Goal: Information Seeking & Learning: Learn about a topic

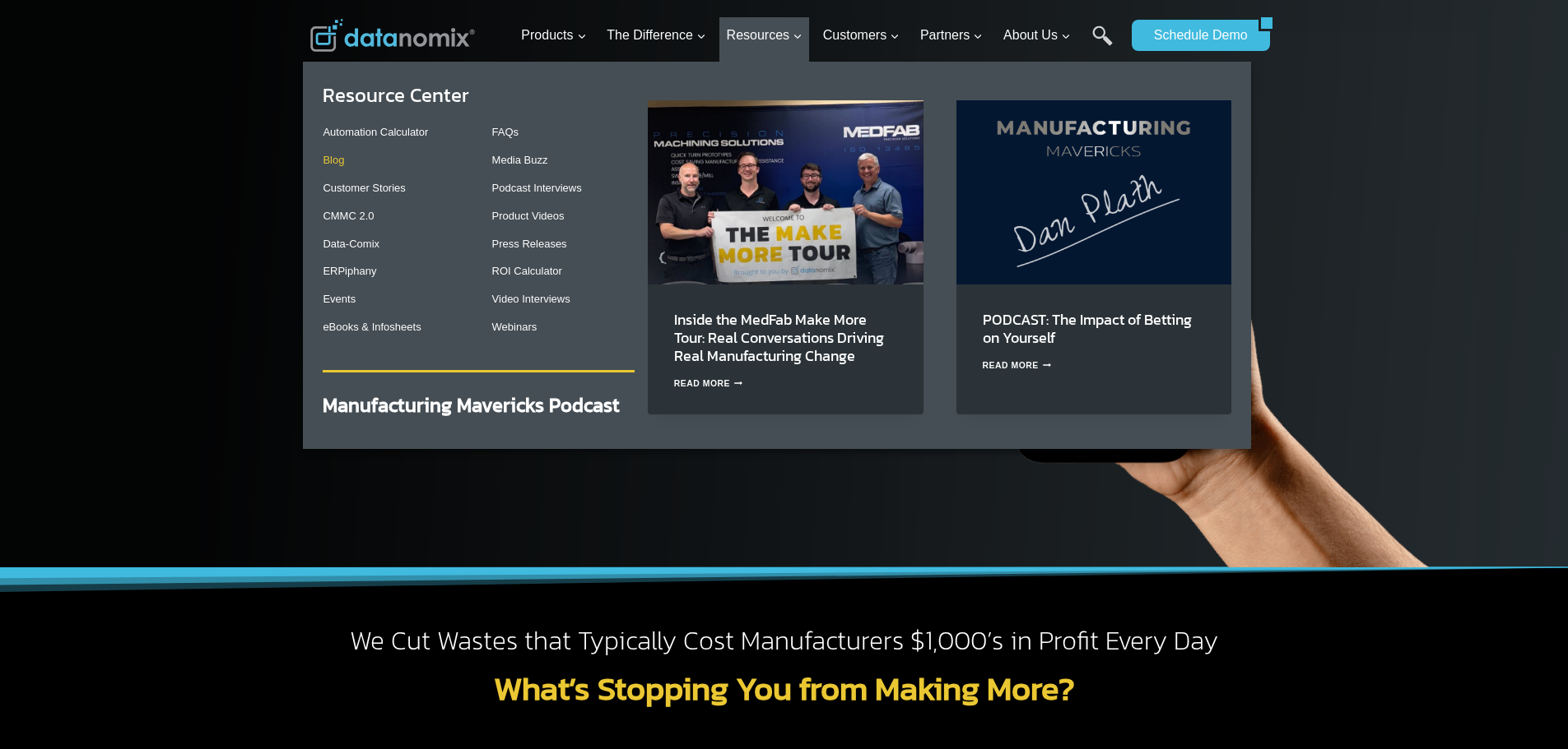
click at [344, 162] on link "Blog" at bounding box center [333, 160] width 21 height 12
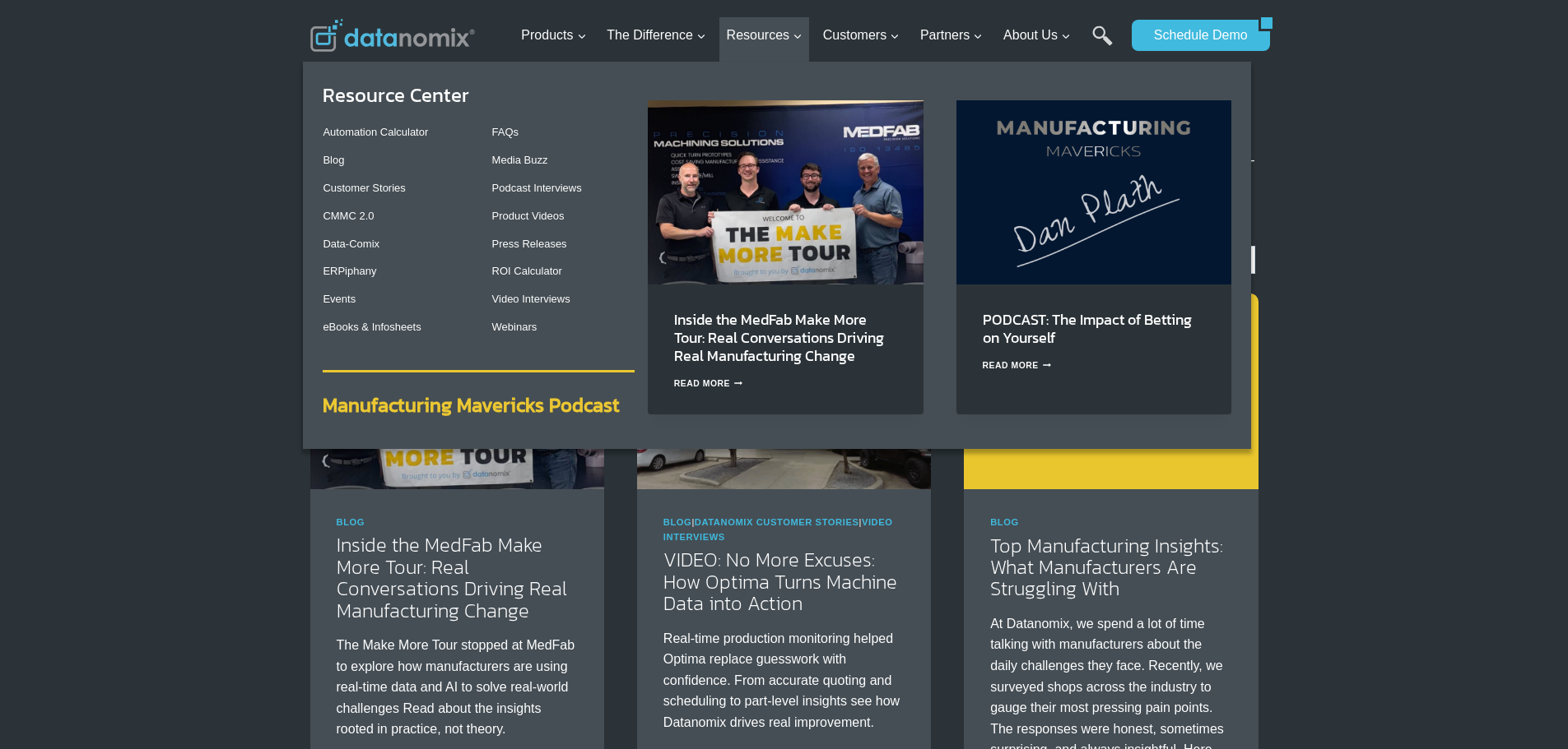
click at [474, 394] on strong "Manufacturing Mavericks Podcast" at bounding box center [471, 406] width 297 height 29
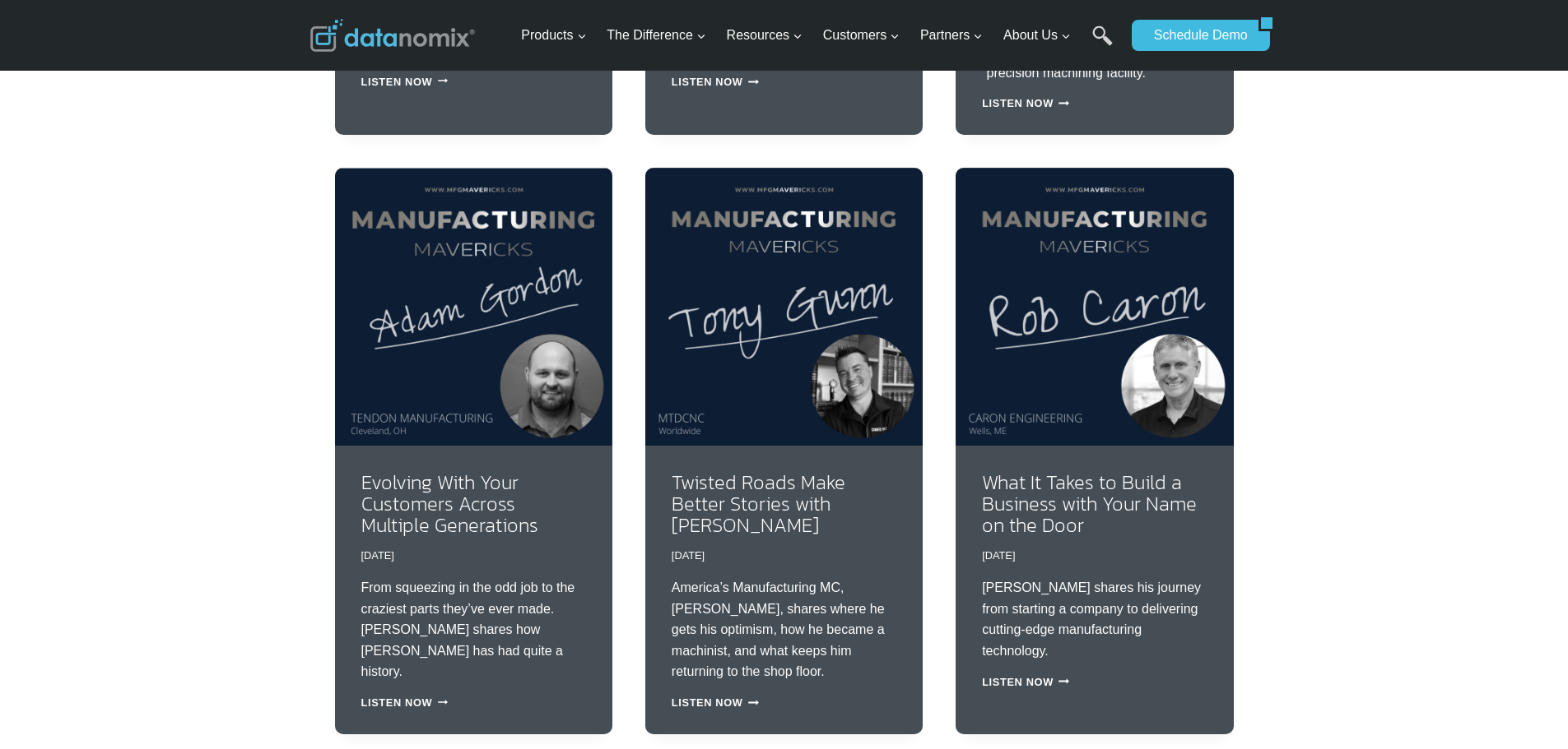
scroll to position [2605, 0]
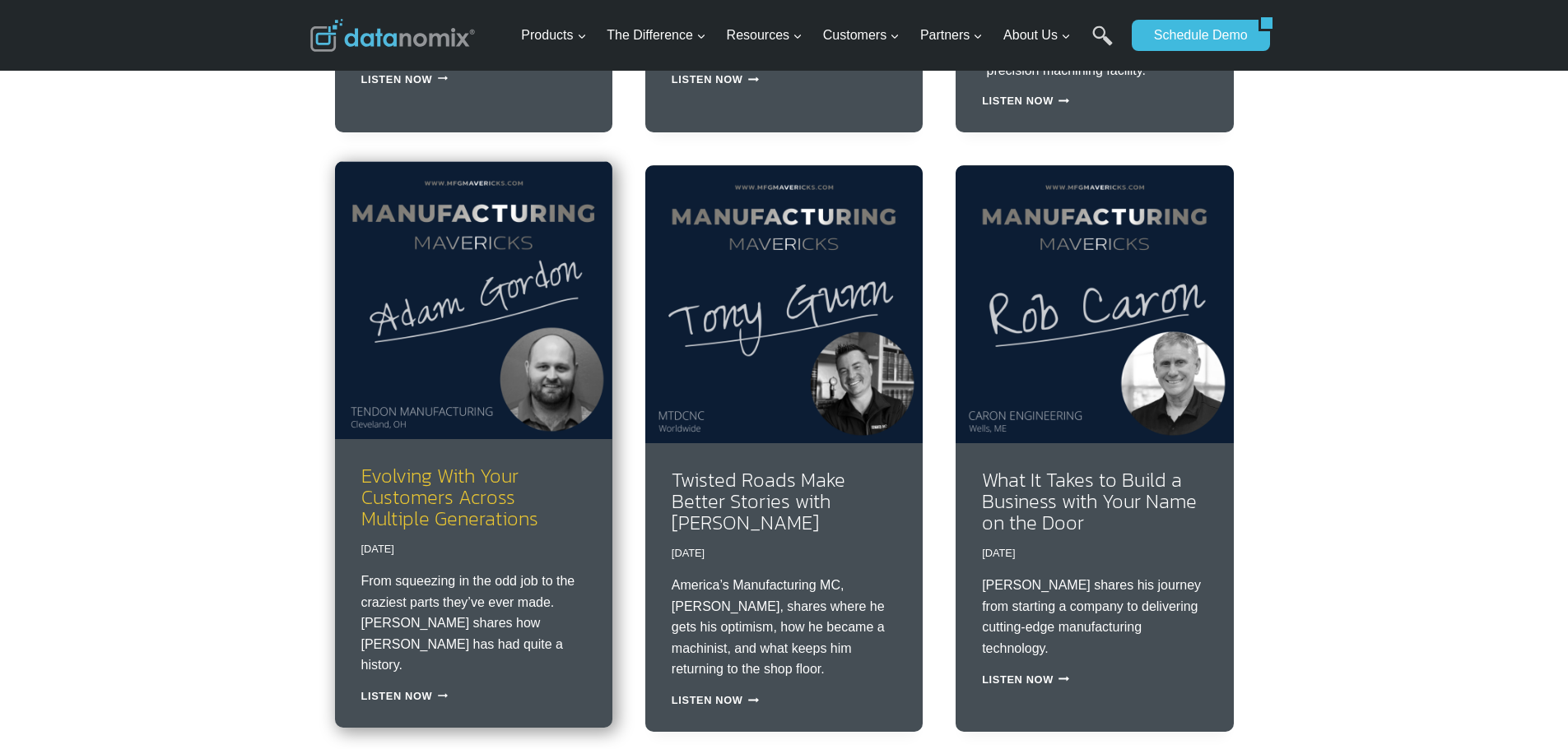
click at [441, 491] on link "Evolving With Your Customers Across Multiple Generations" at bounding box center [450, 498] width 177 height 72
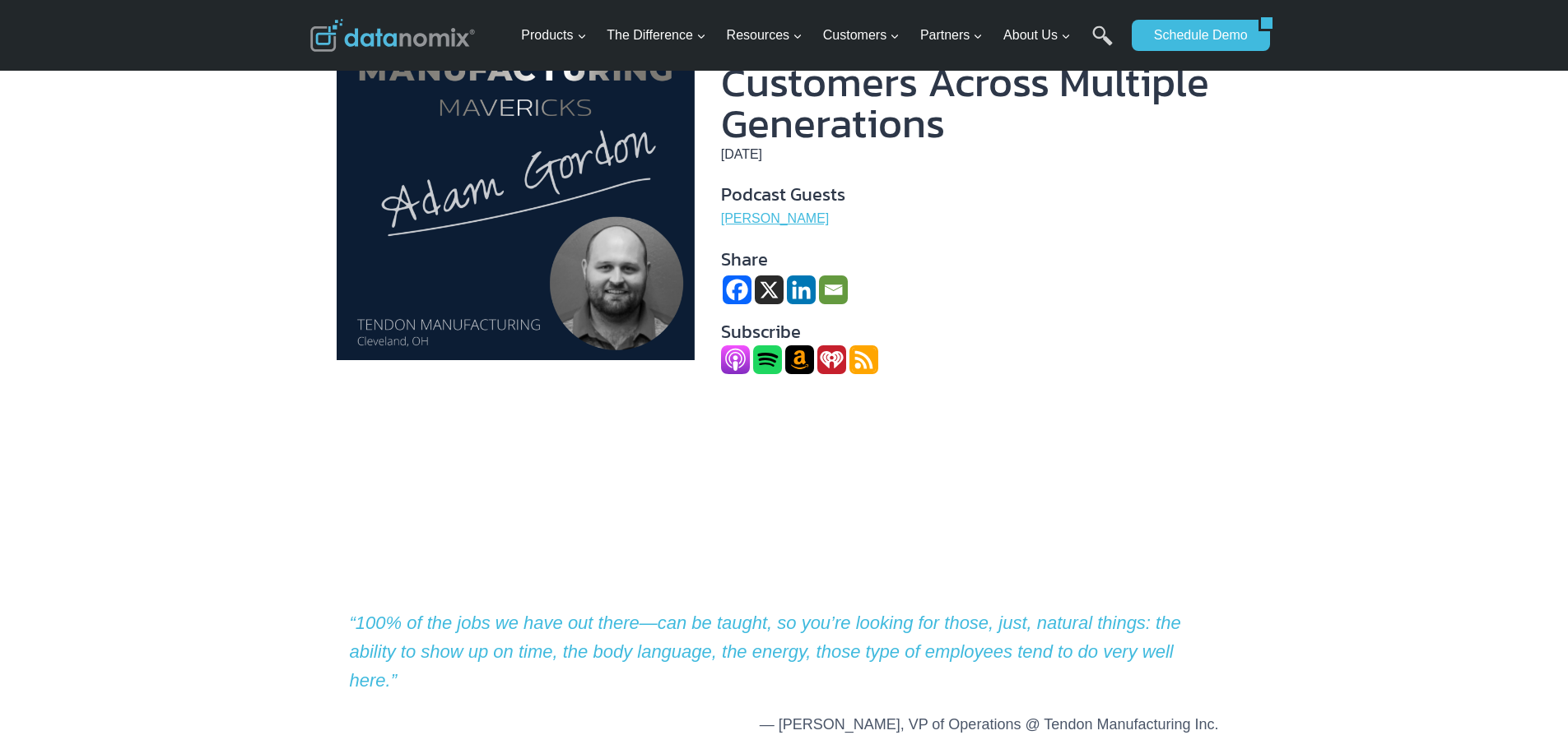
scroll to position [412, 0]
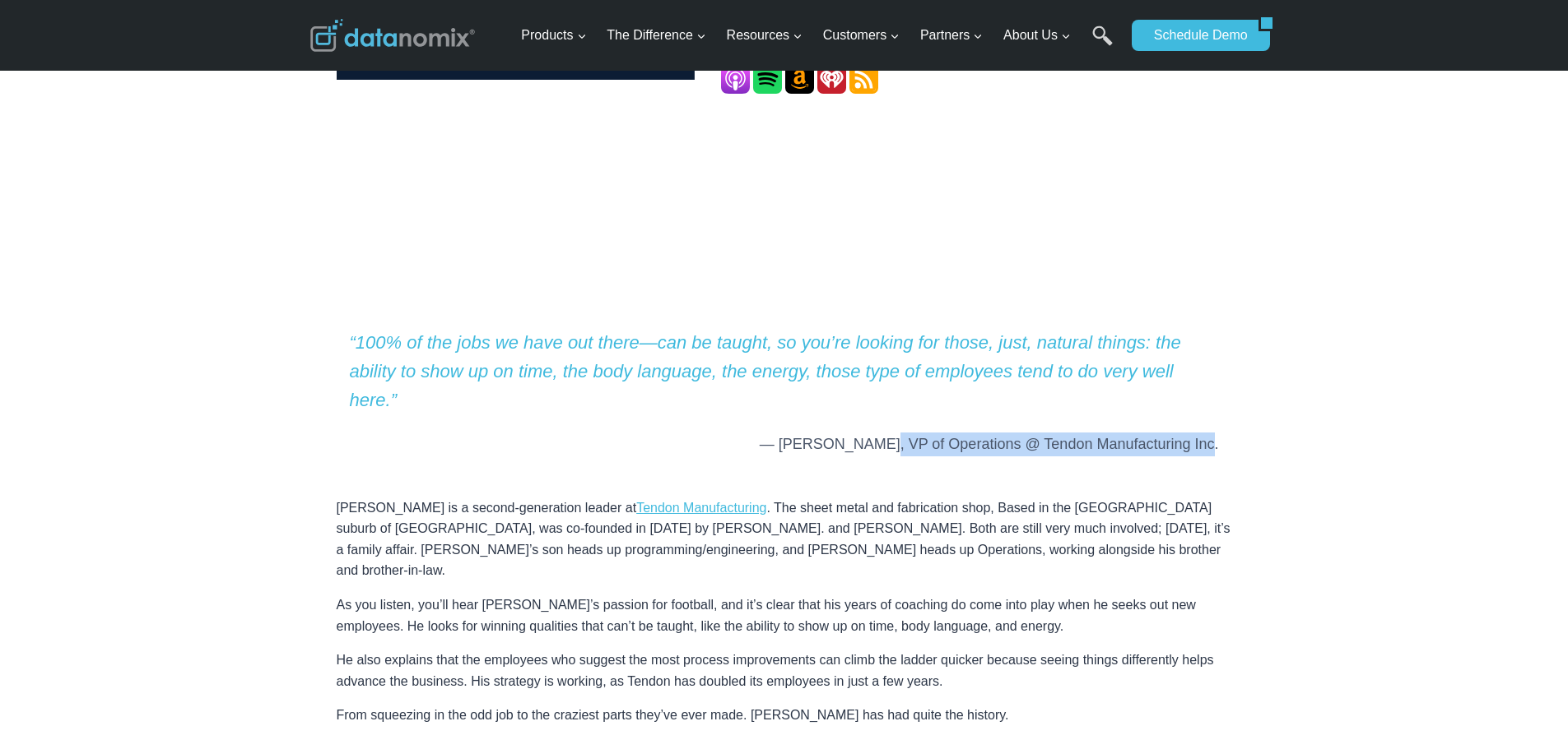
drag, startPoint x: 907, startPoint y: 411, endPoint x: 1246, endPoint y: 409, distance: 339.0
click at [1246, 409] on div "Datanomix > Podcasts > 0012 Episode #0012 Evolving With Your Customers Across M…" at bounding box center [784, 563] width 1568 height 1781
copy cite "VP of Operations @ Tendon Manufacturing Inc."
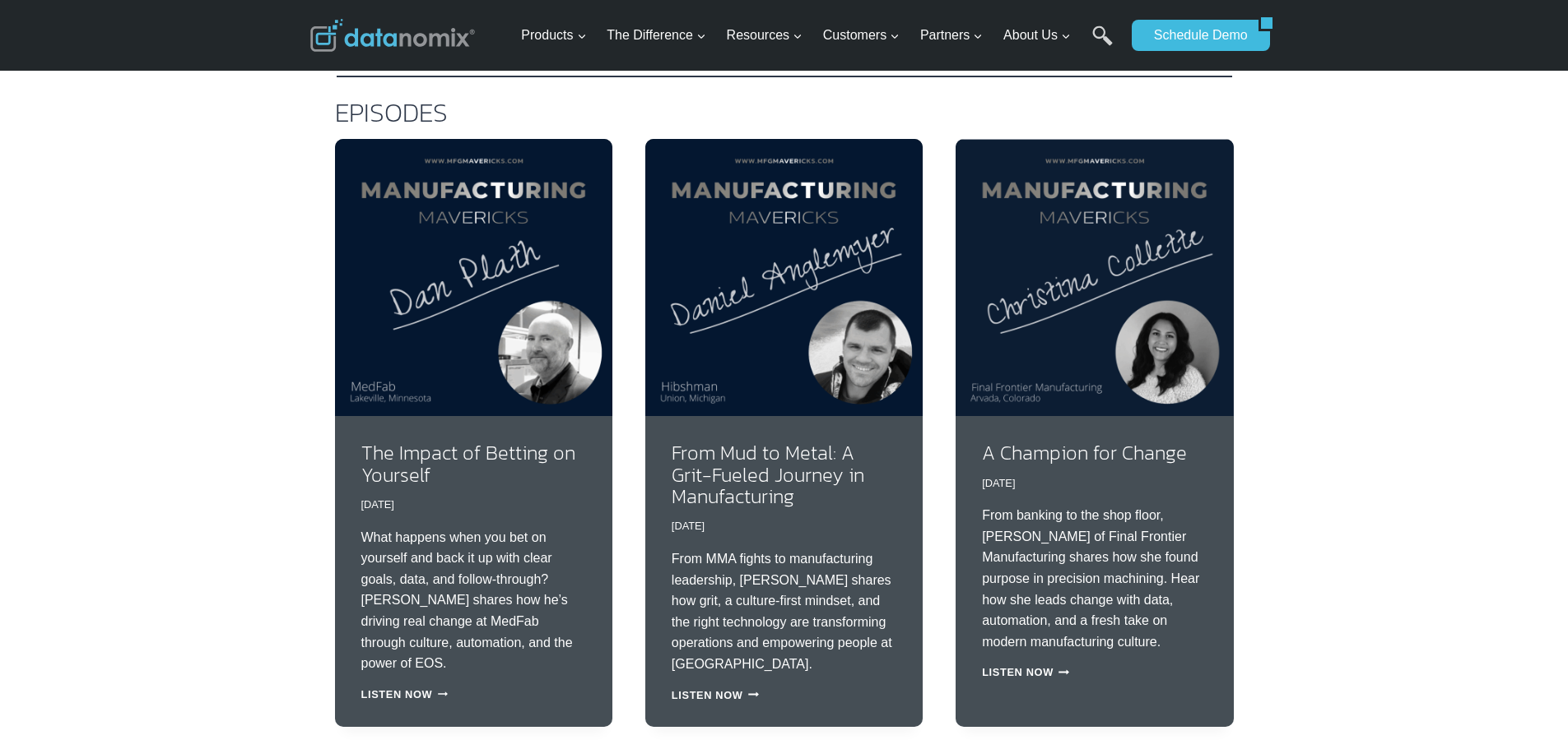
scroll to position [821, 0]
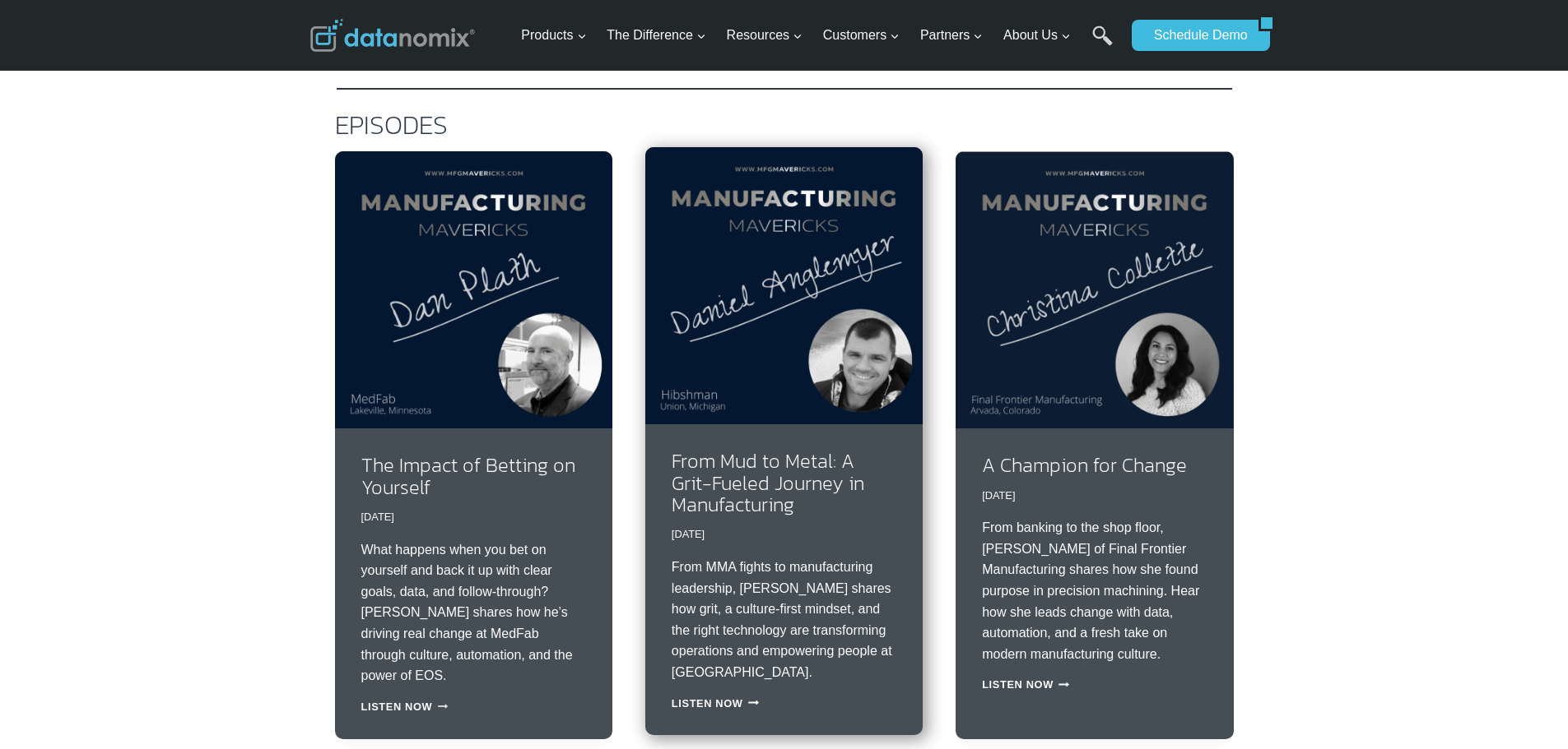
drag, startPoint x: 0, startPoint y: 0, endPoint x: 666, endPoint y: 413, distance: 783.7
click at [666, 413] on img at bounding box center [784, 285] width 277 height 277
click at [753, 242] on img at bounding box center [784, 285] width 277 height 277
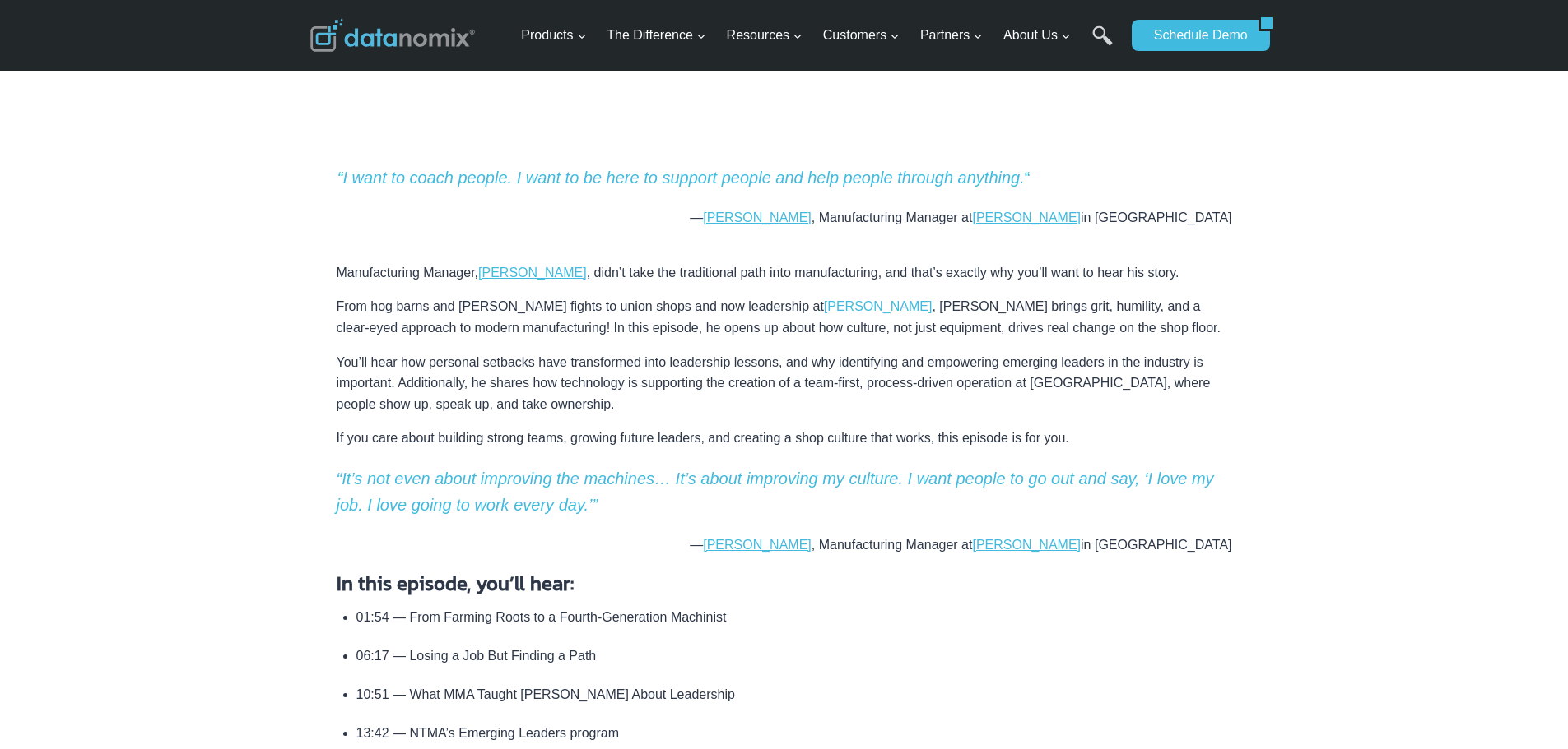
scroll to position [549, 0]
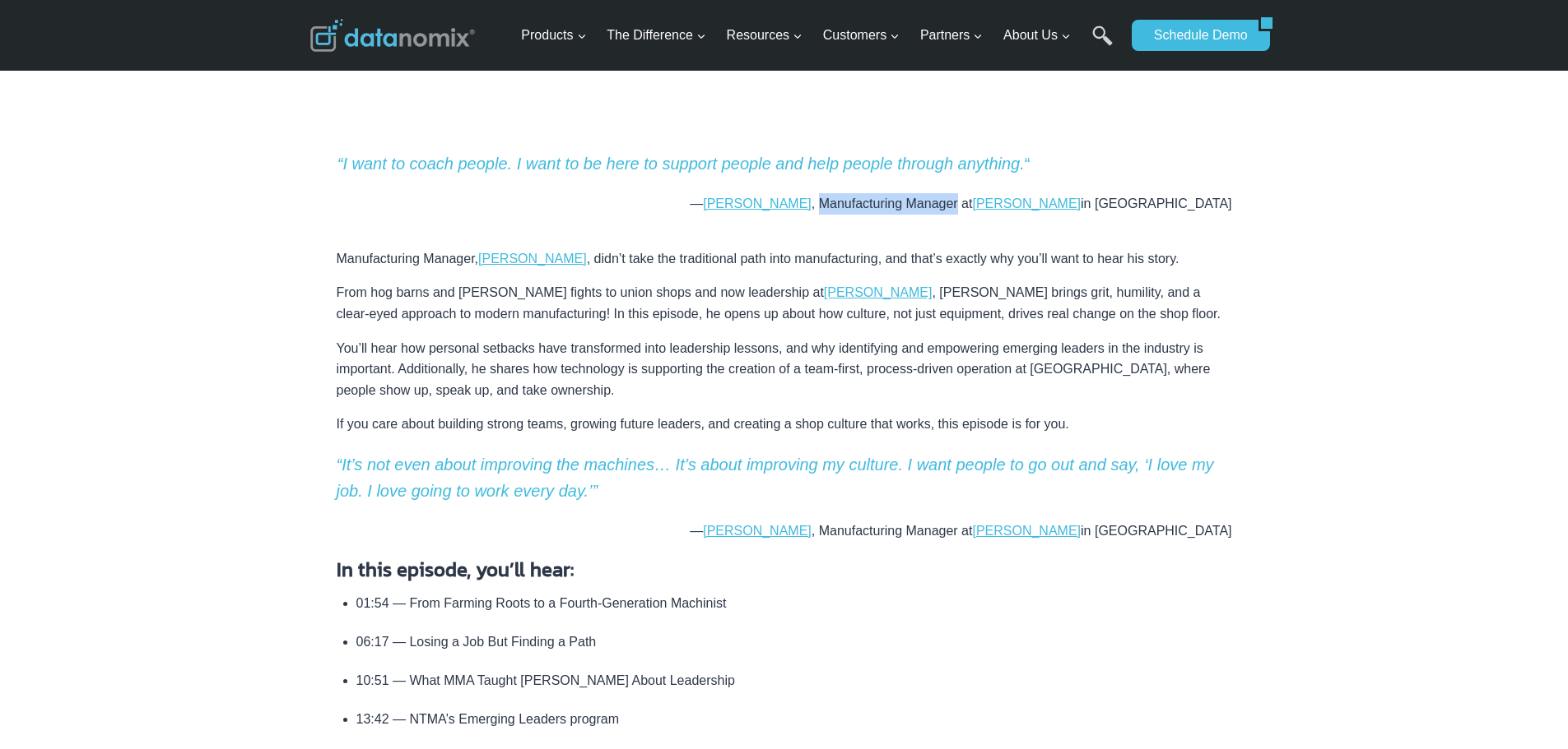
drag, startPoint x: 944, startPoint y: 202, endPoint x: 1082, endPoint y: 203, distance: 138.0
click at [1082, 203] on p "— Daniel Anglemyer , Manufacturing Manager at Hibshman in Union MI" at bounding box center [784, 204] width 895 height 21
copy p "Manufacturing Manager"
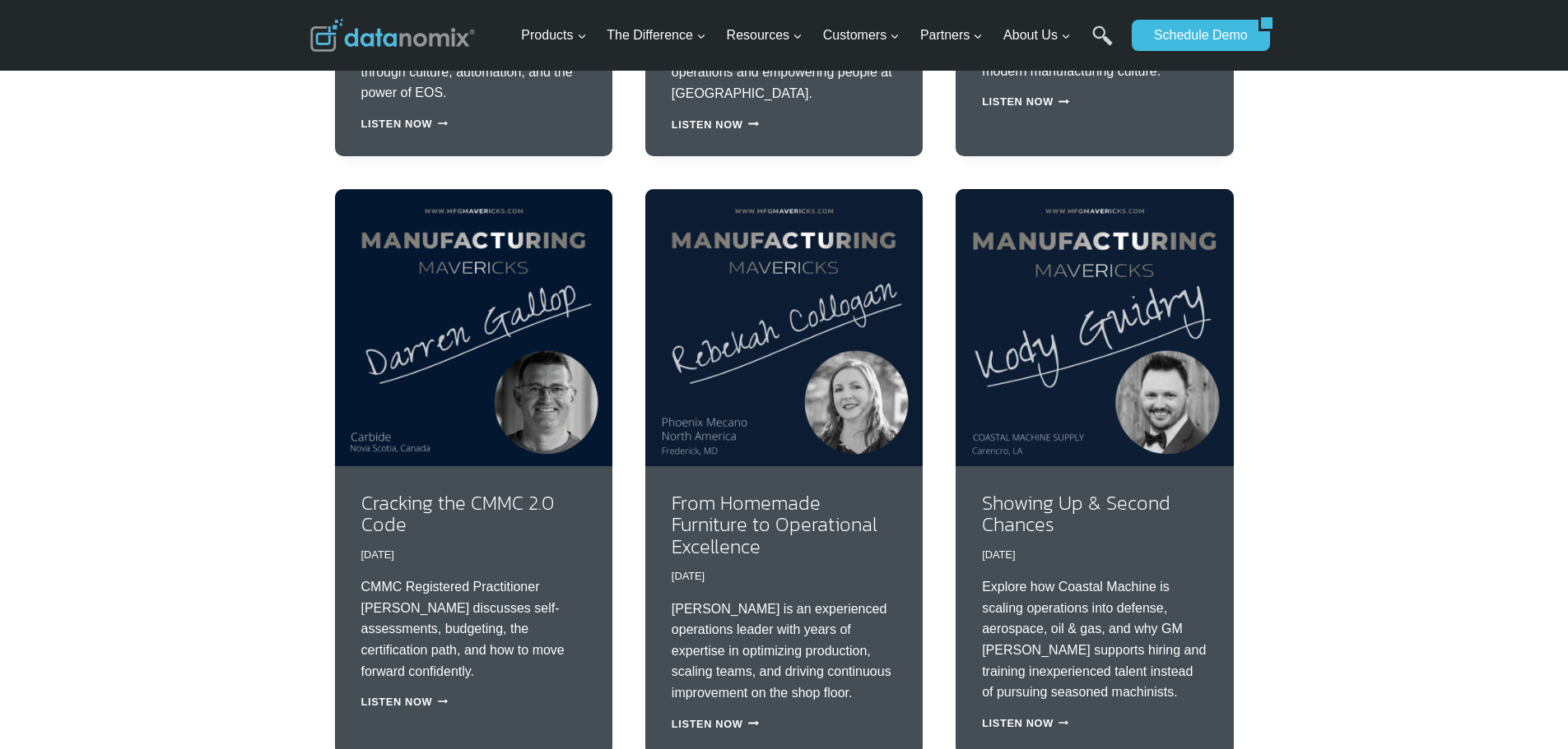
scroll to position [1507, 0]
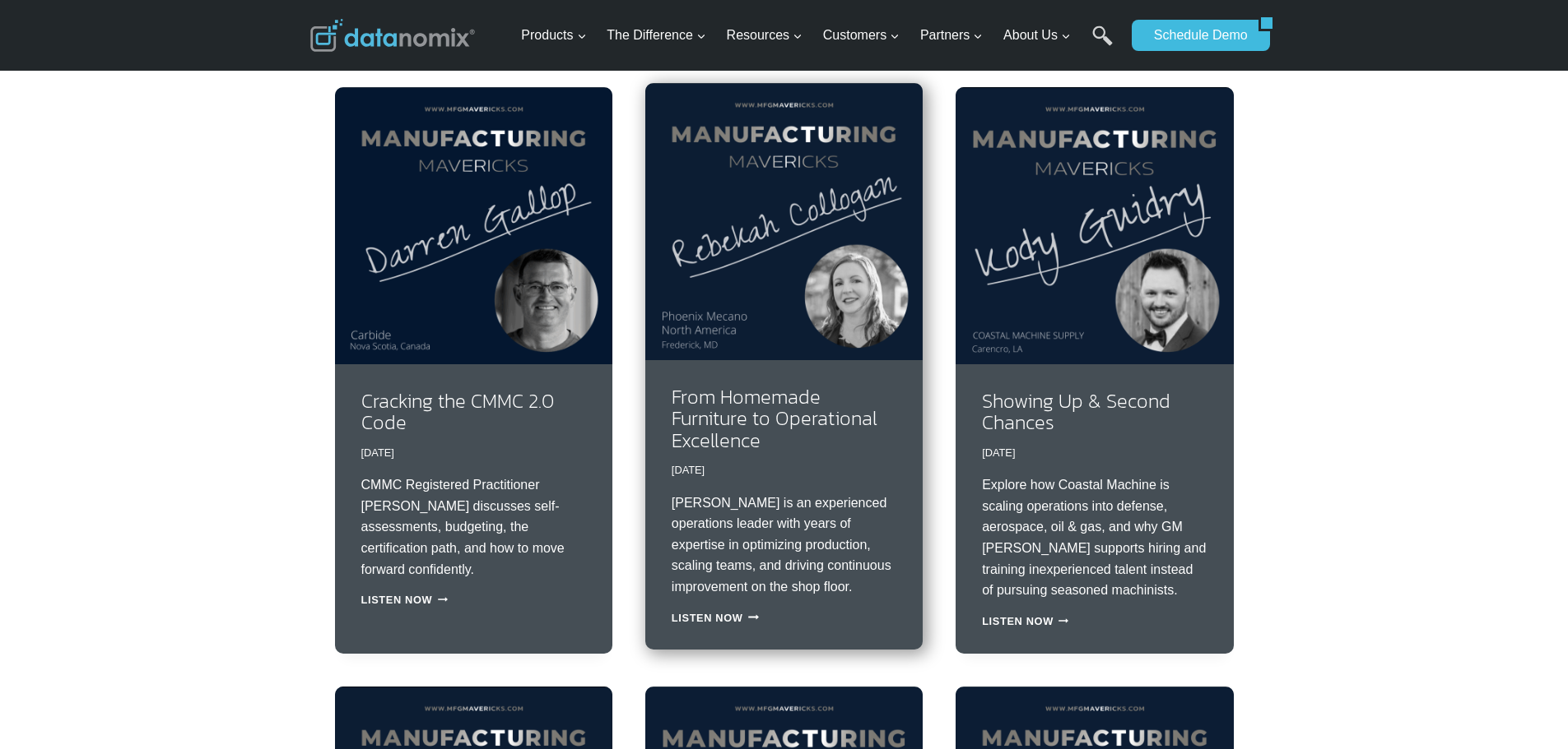
click at [809, 538] on p "[PERSON_NAME] is an experienced operations leader with years of expertise in op…" at bounding box center [784, 545] width 225 height 106
click at [734, 405] on link "From Homemade Furniture to Operational Excellence" at bounding box center [774, 418] width 205 height 72
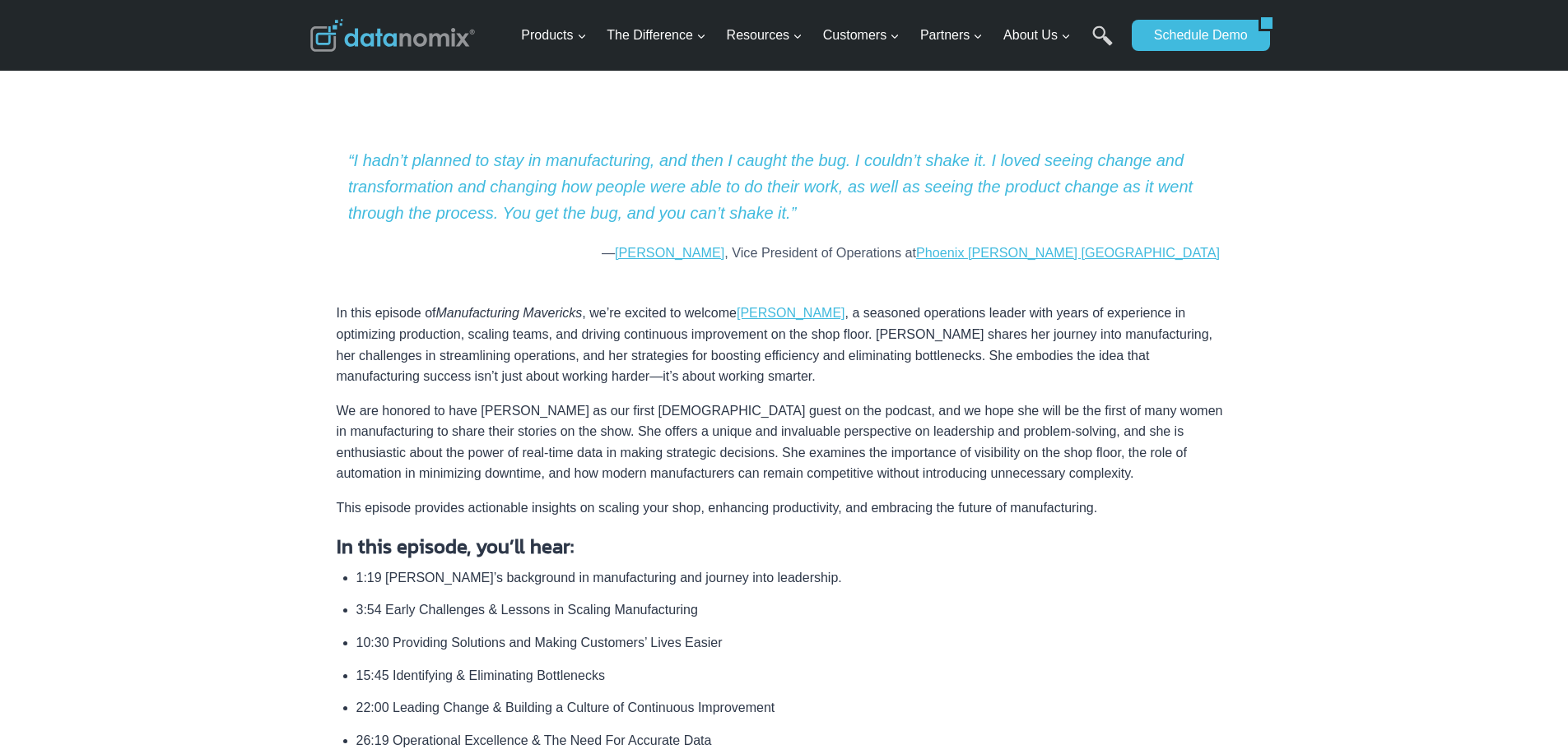
scroll to position [549, 0]
drag, startPoint x: 910, startPoint y: 249, endPoint x: 1091, endPoint y: 253, distance: 181.0
click at [1091, 253] on cite "— [PERSON_NAME] , Vice President of Operations at [GEOGRAPHIC_DATA][PERSON_NAME…" at bounding box center [784, 250] width 871 height 21
copy cite "Vice President of Operations at"
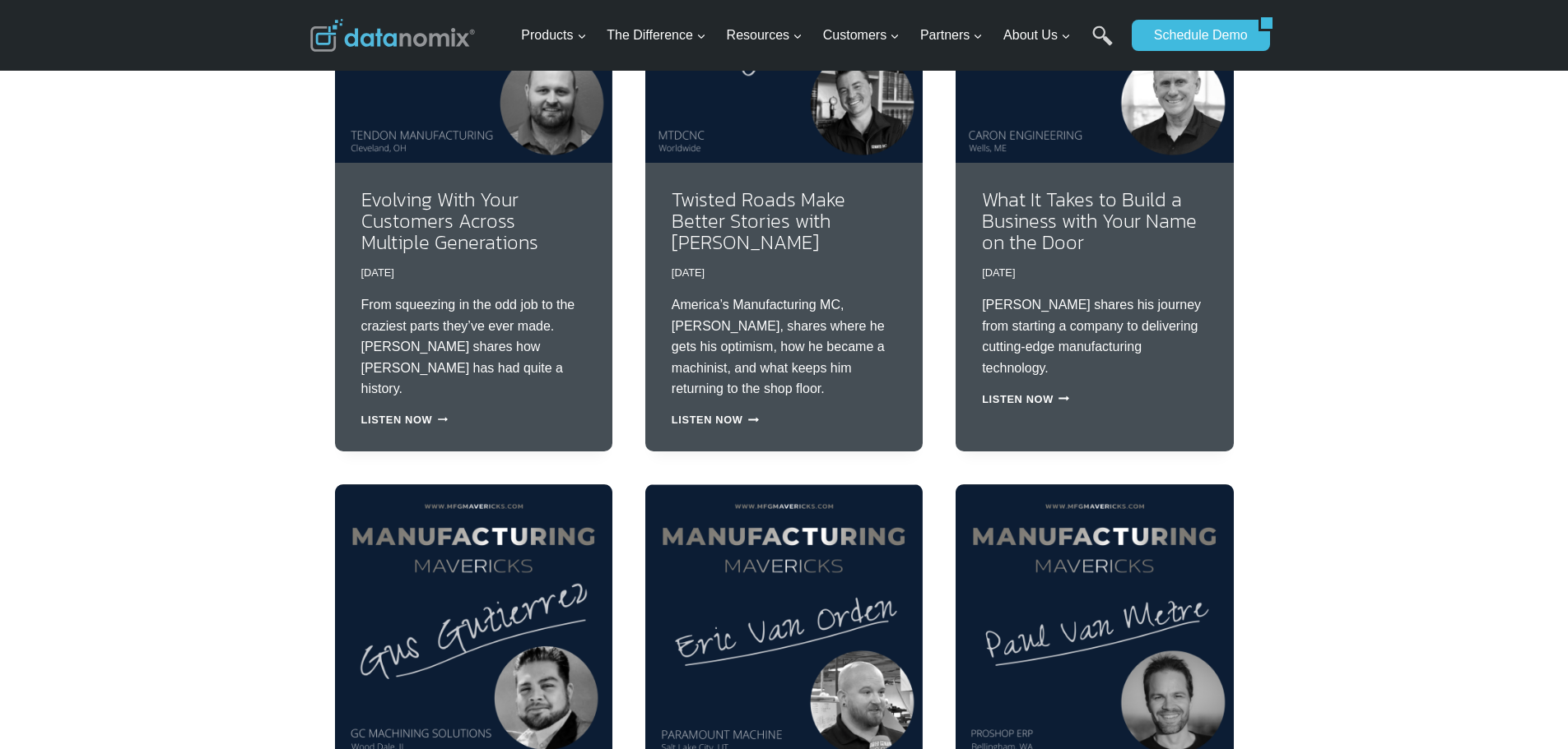
scroll to position [3151, 0]
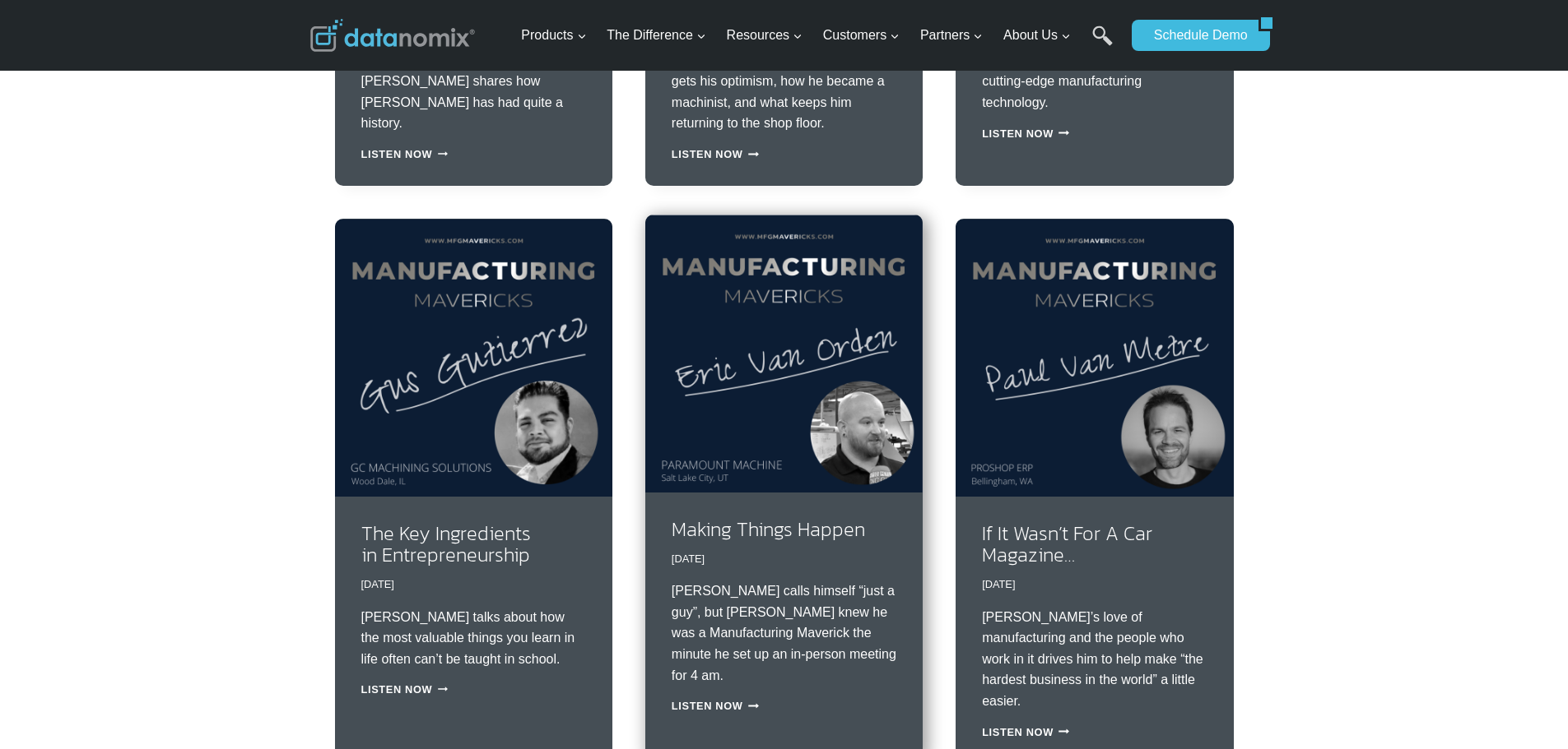
click at [743, 493] on div "Making Things Happen [DATE] [DATE] [PERSON_NAME] calls himself “just a guy”, bu…" at bounding box center [784, 615] width 277 height 246
click at [733, 381] on img at bounding box center [784, 353] width 277 height 277
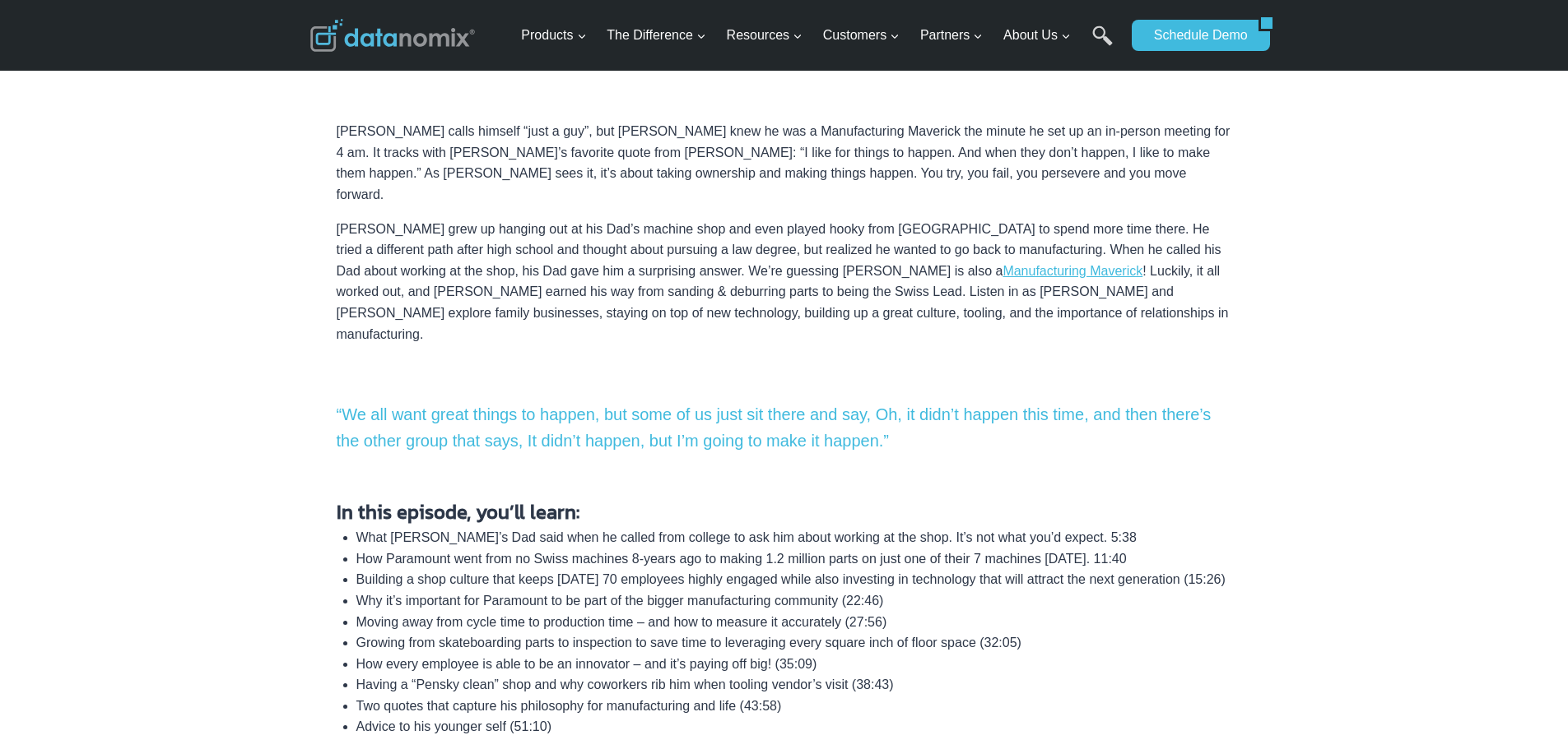
scroll to position [549, 0]
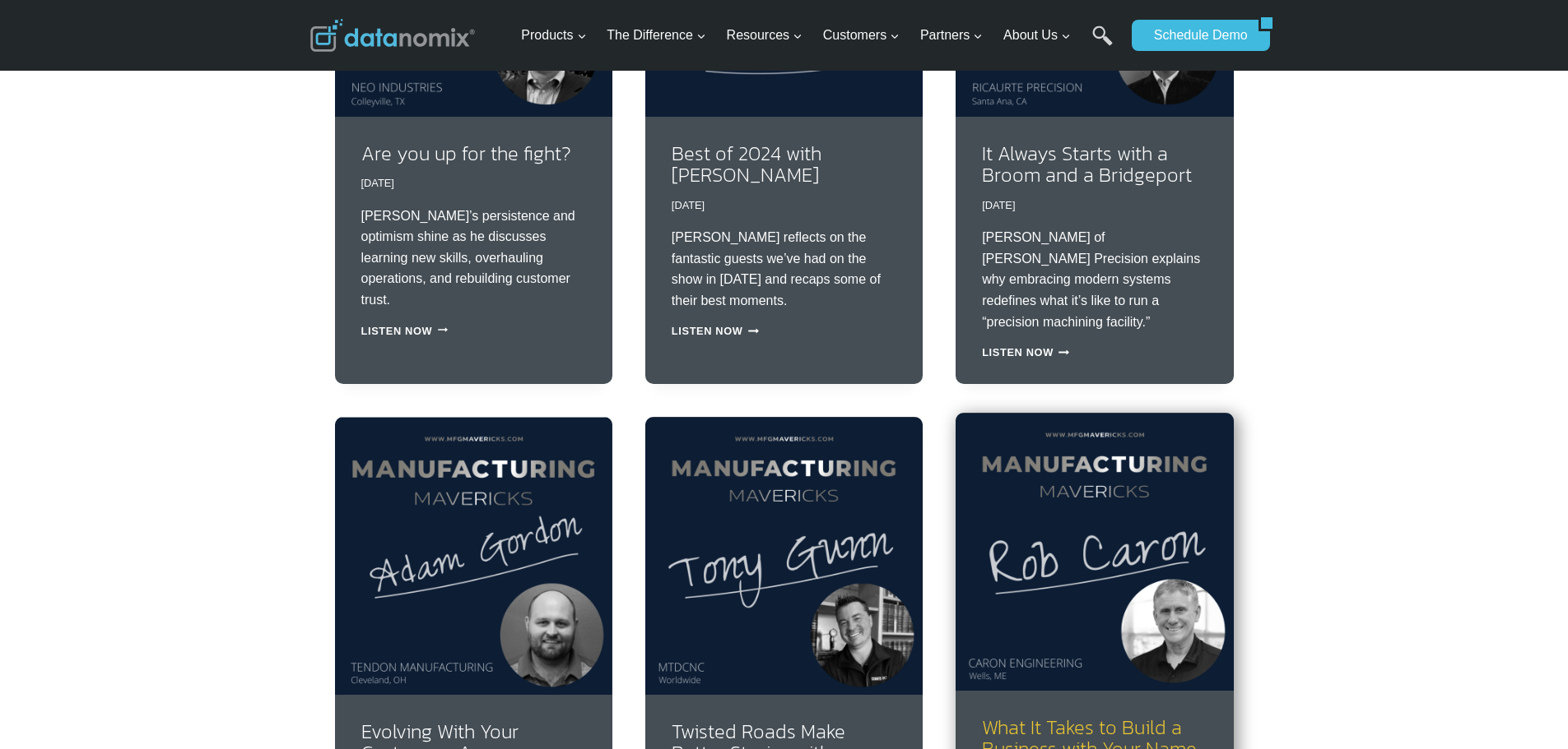
scroll to position [2054, 0]
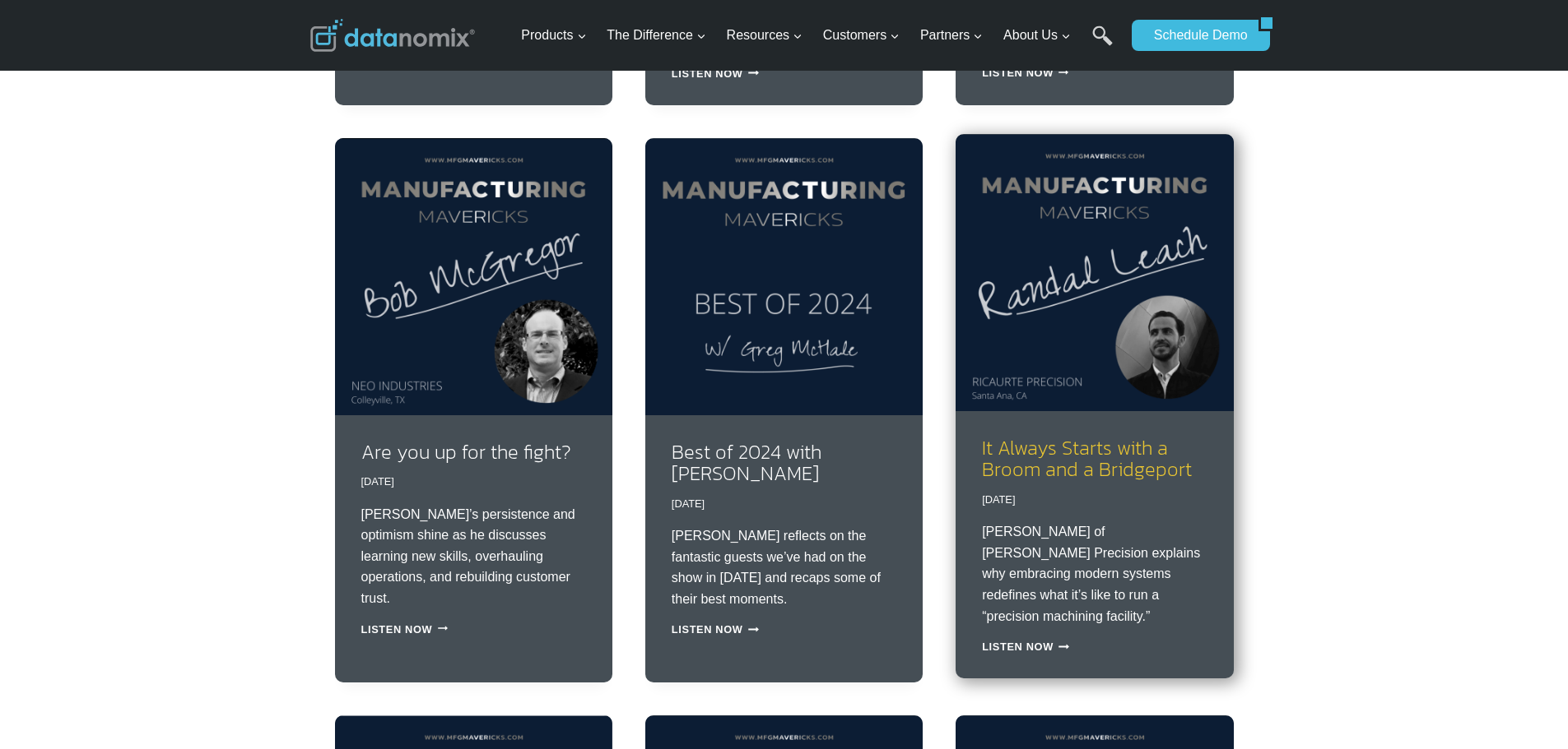
click at [1099, 445] on link "It Always Starts with a Broom and a Bridgeport" at bounding box center [1087, 458] width 210 height 50
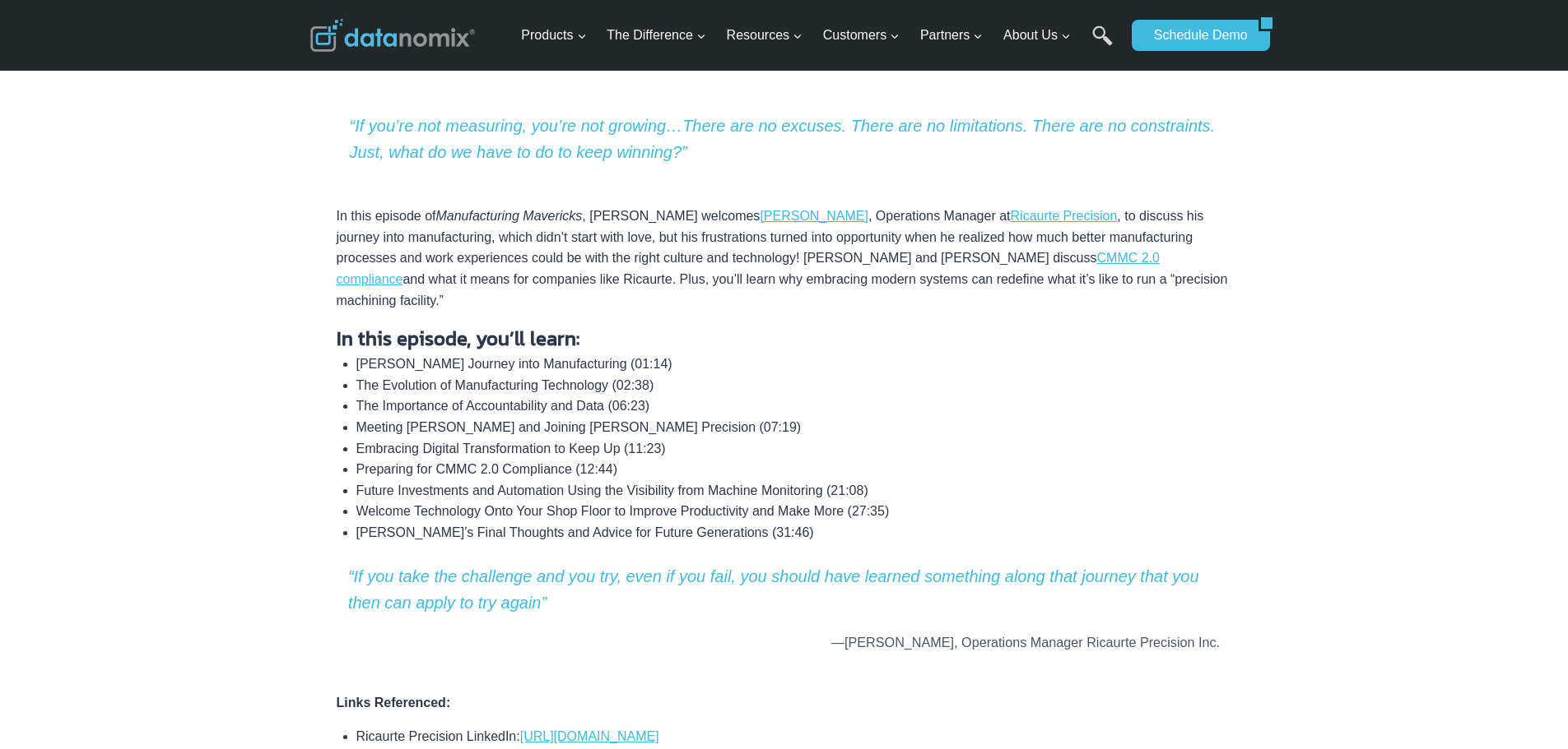
scroll to position [412, 0]
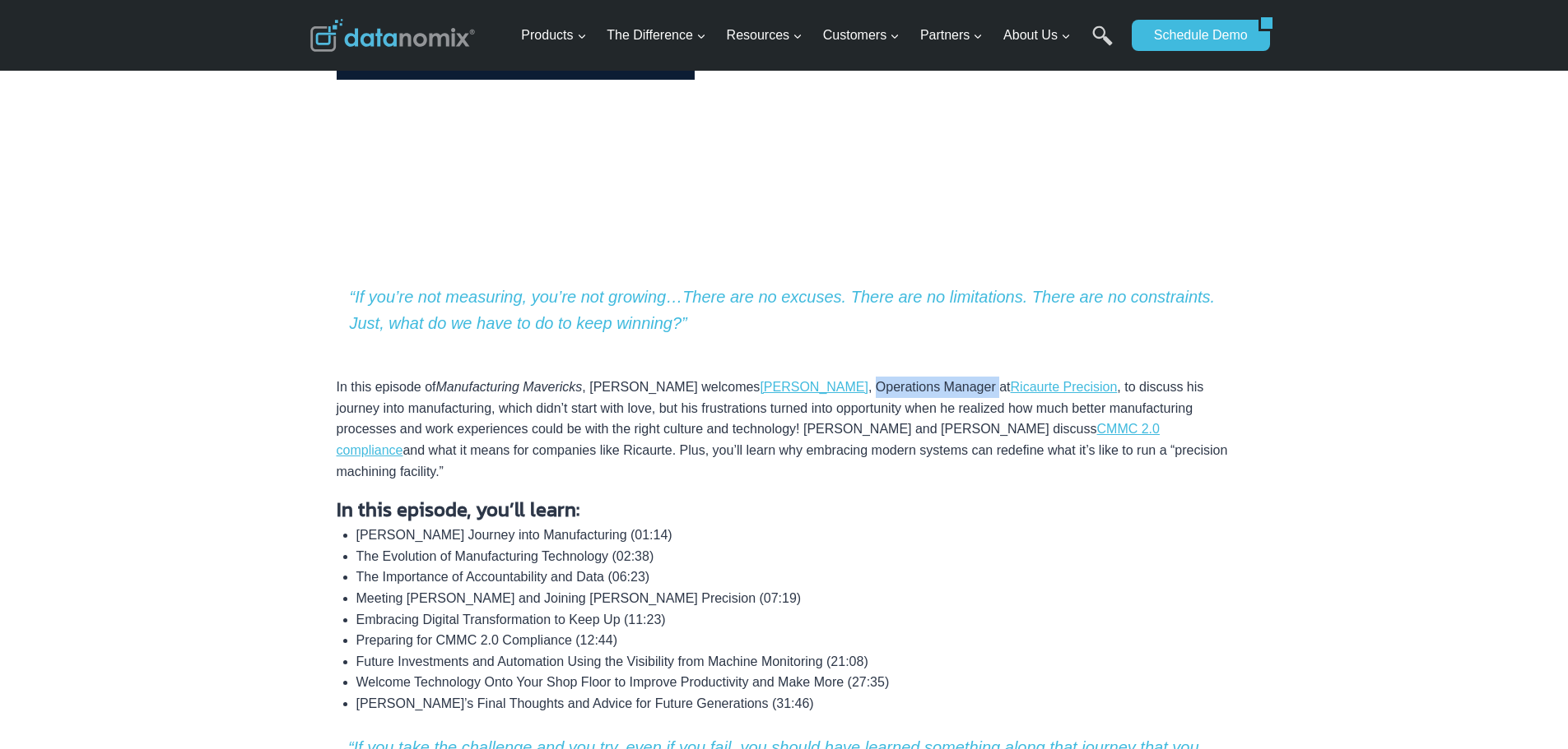
drag, startPoint x: 767, startPoint y: 384, endPoint x: 889, endPoint y: 387, distance: 122.0
click at [889, 387] on p "In this episode of Manufacturing Mavericks , Greg welcomes Randal Leach , Opera…" at bounding box center [784, 419] width 895 height 127
copy p "Operations Manager"
drag, startPoint x: 900, startPoint y: 383, endPoint x: 768, endPoint y: 394, distance: 132.5
click at [768, 394] on p "In this episode of Manufacturing Mavericks , Greg welcomes Randal Leach , Opera…" at bounding box center [784, 419] width 895 height 127
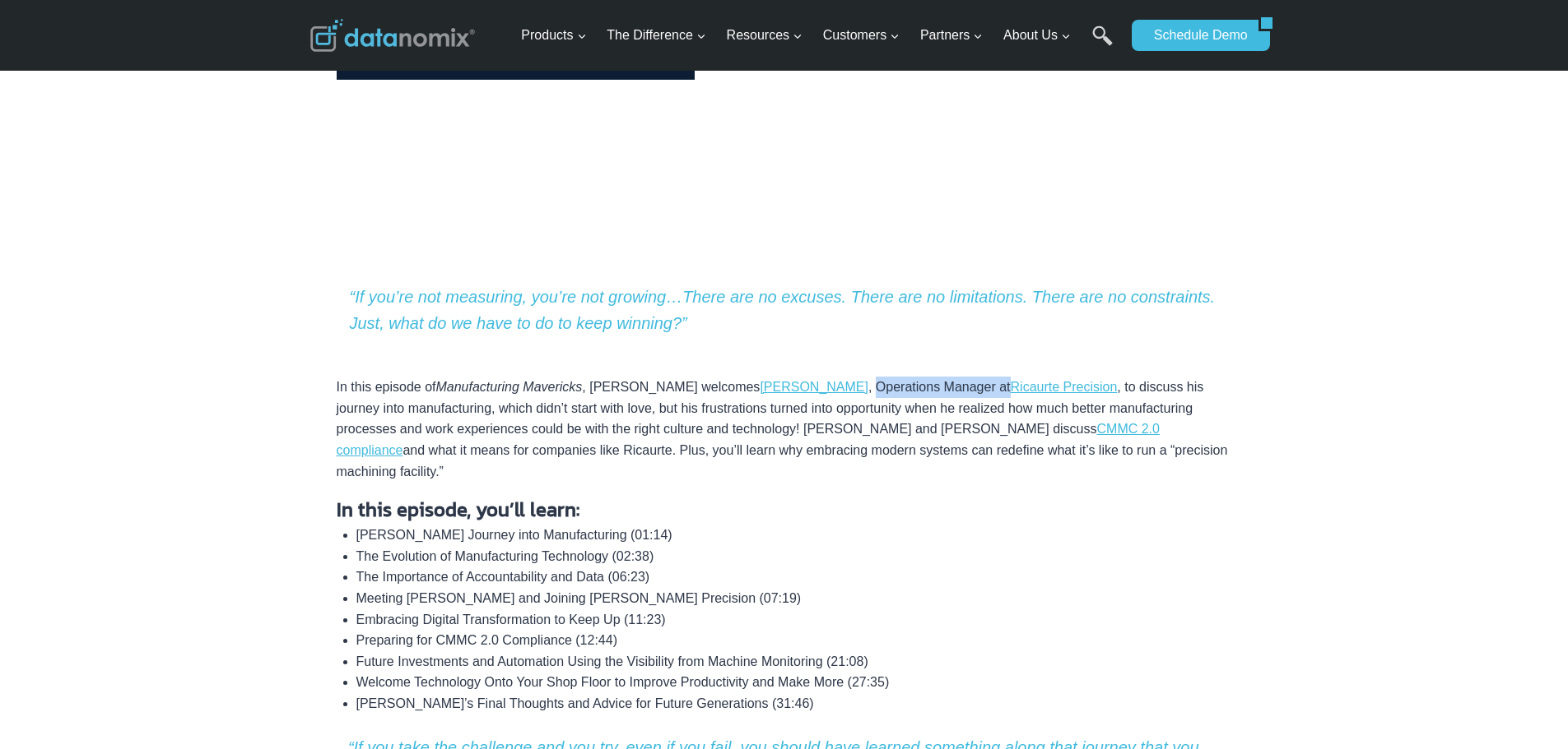
copy p "Operations Manager at"
